Goal: Transaction & Acquisition: Purchase product/service

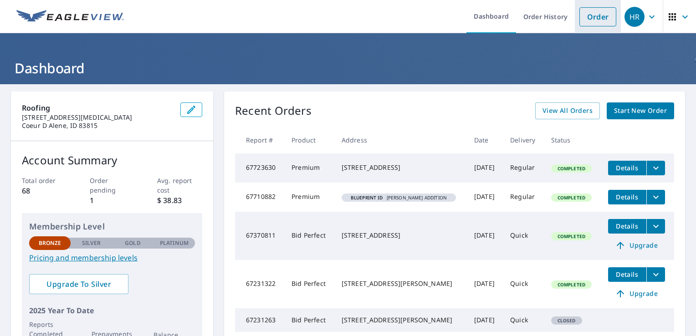
click at [591, 20] on link "Order" at bounding box center [597, 16] width 37 height 19
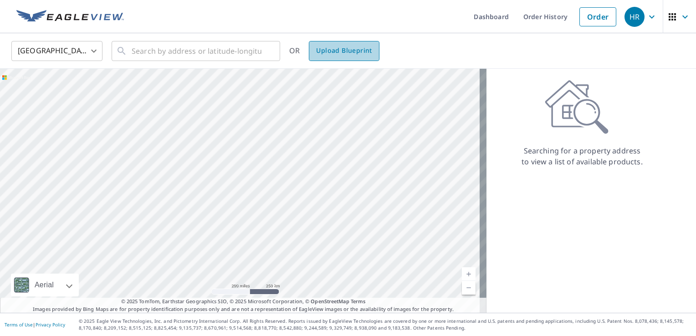
click at [351, 49] on span "Upload Blueprint" at bounding box center [344, 50] width 56 height 11
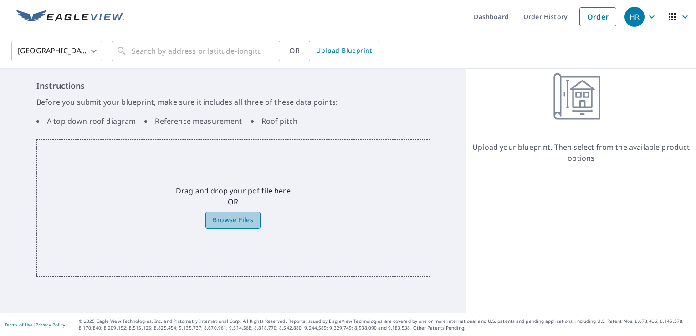
click at [219, 212] on label "Browse Files" at bounding box center [232, 220] width 55 height 17
click at [0, 0] on input "Browse Files" at bounding box center [0, 0] width 0 height 0
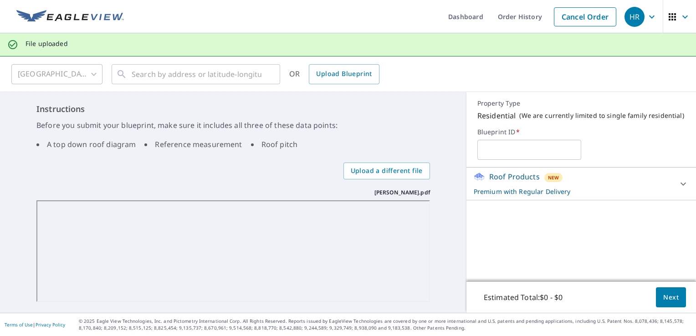
click at [506, 151] on input "text" at bounding box center [529, 149] width 104 height 25
type input "[PERSON_NAME]"
click at [677, 183] on icon at bounding box center [682, 183] width 11 height 11
click at [663, 302] on span "Next" at bounding box center [670, 297] width 15 height 11
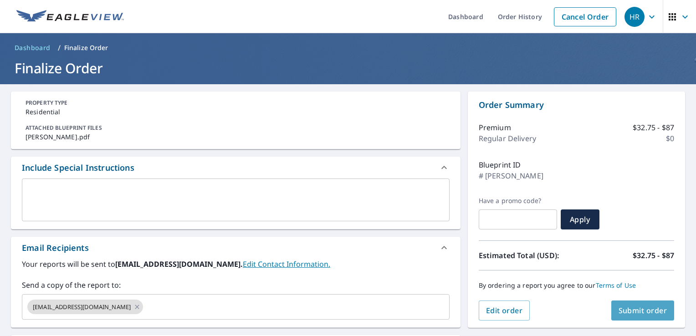
click at [639, 310] on span "Submit order" at bounding box center [642, 310] width 49 height 10
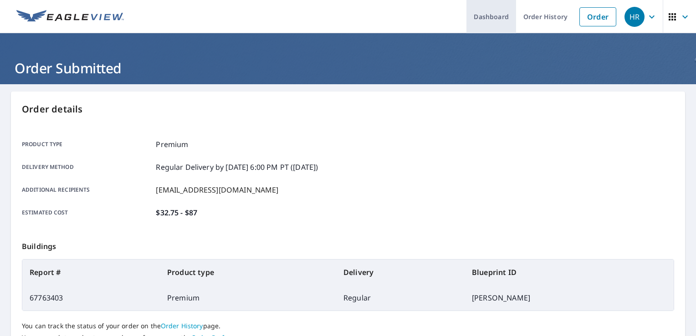
click at [472, 23] on link "Dashboard" at bounding box center [491, 16] width 50 height 33
